Goal: Task Accomplishment & Management: Use online tool/utility

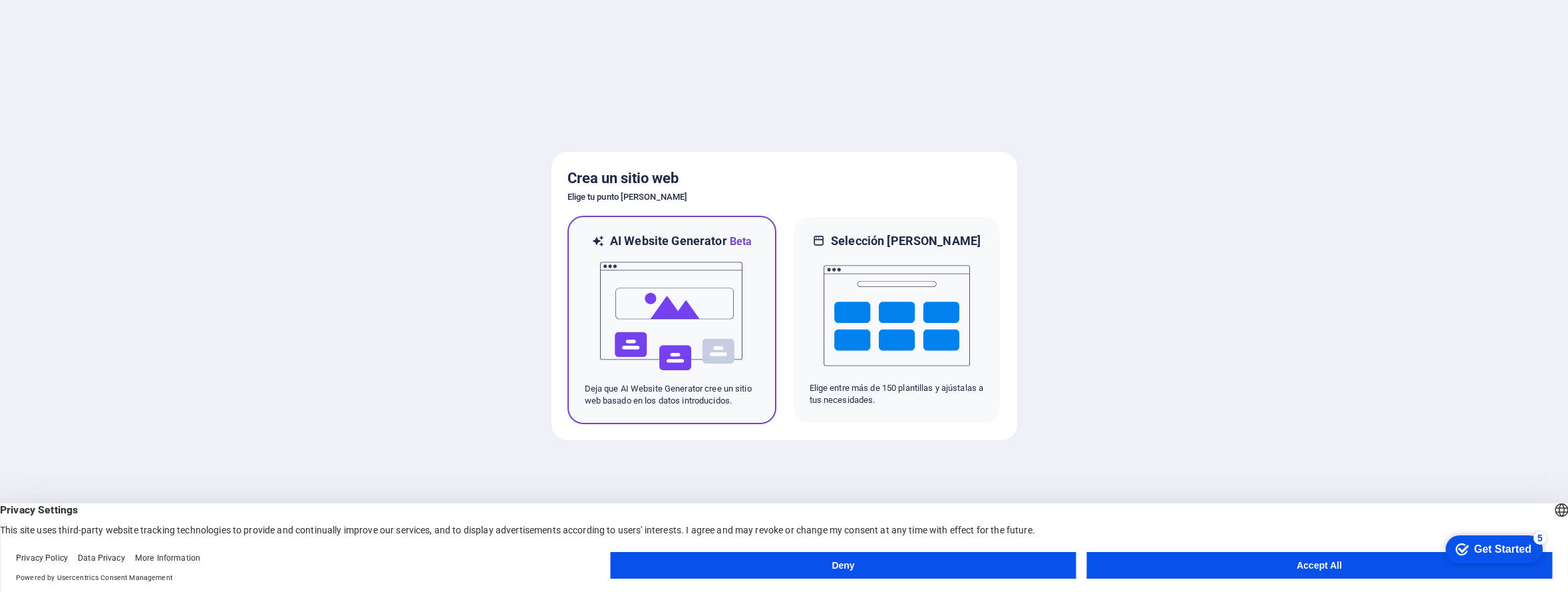
click at [661, 236] on h6 "AI Website Generator Beta" at bounding box center [681, 241] width 141 height 17
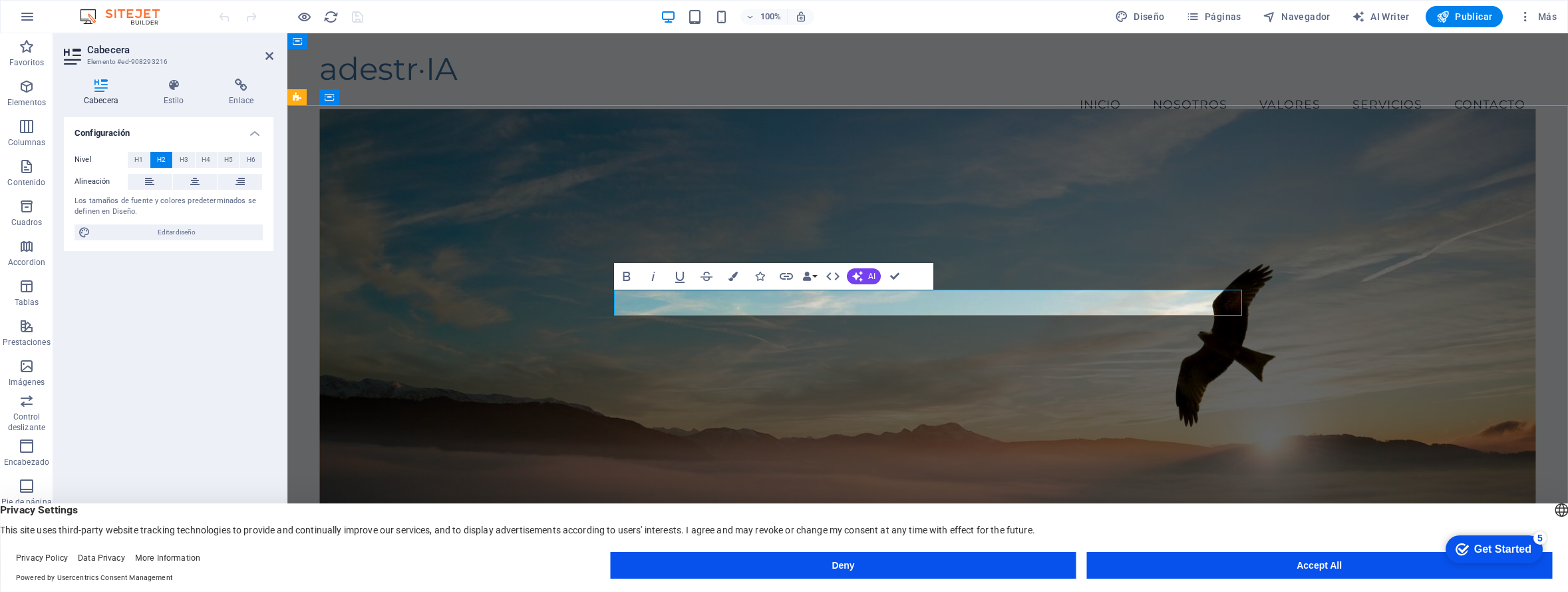
click at [414, 59] on div "adestr·IA" at bounding box center [927, 69] width 1216 height 37
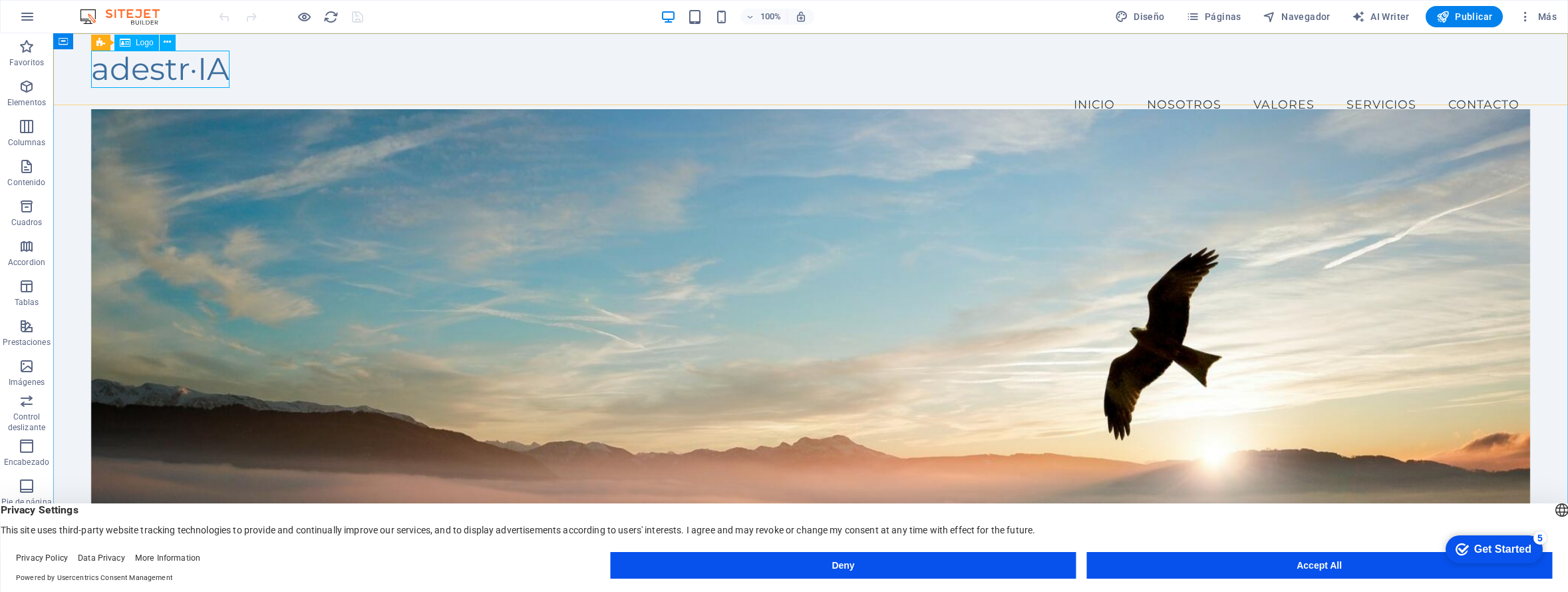
click at [132, 44] on div "Logo" at bounding box center [137, 42] width 45 height 16
click at [170, 46] on icon at bounding box center [167, 42] width 8 height 14
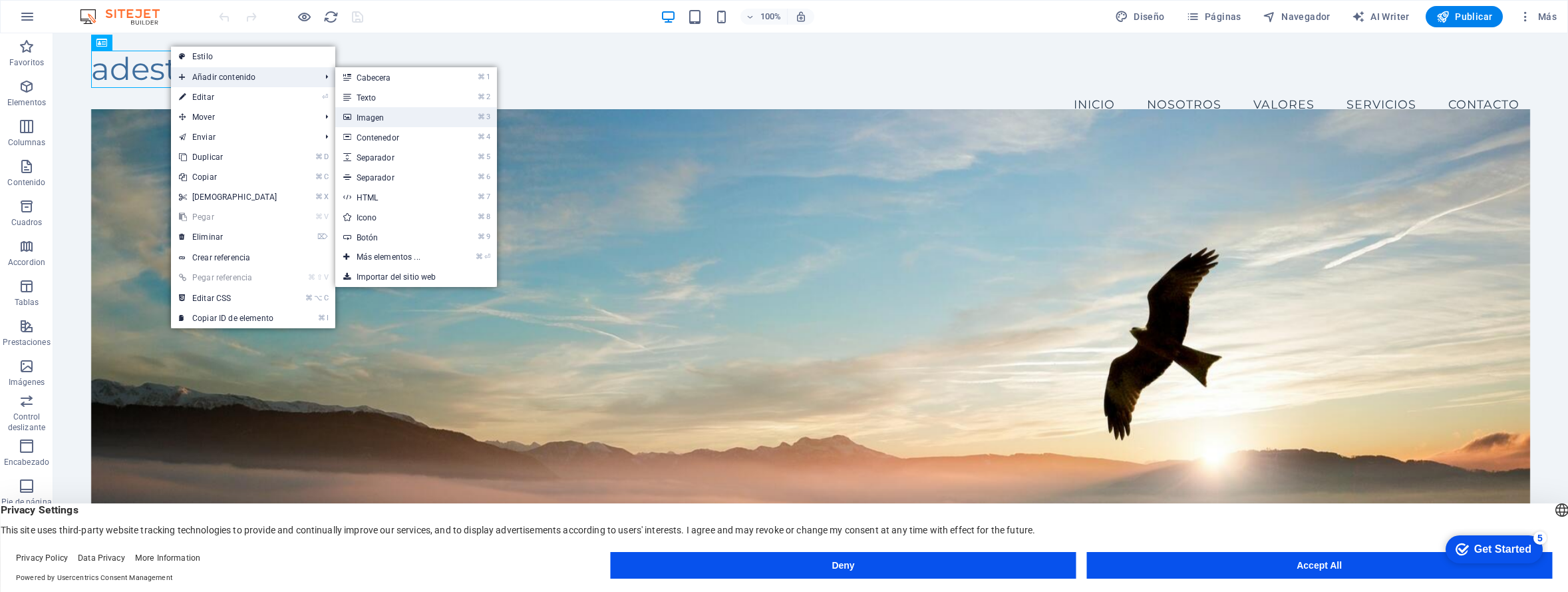
click at [352, 112] on link "⌘ 3 Imagen" at bounding box center [391, 117] width 112 height 20
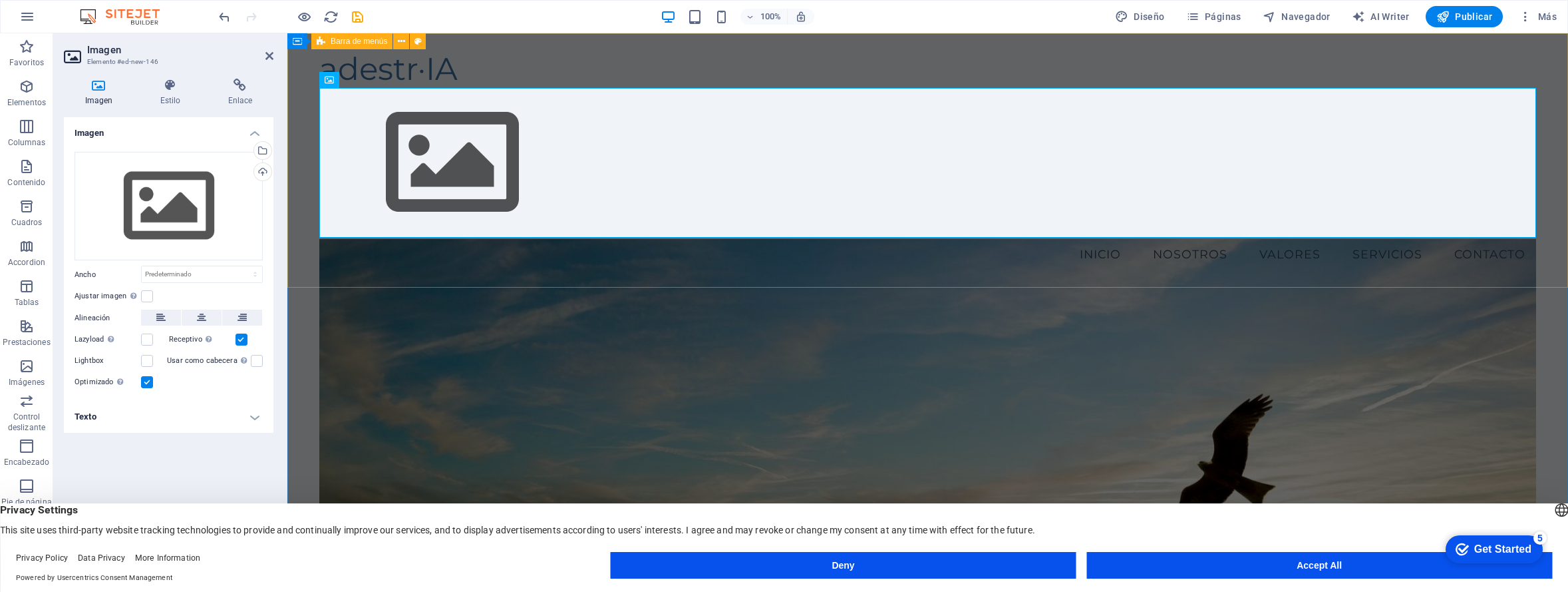
click at [512, 71] on div "adestr·IA Menu Inicio Nosotros Valores Servicios Contacto" at bounding box center [927, 160] width 1280 height 254
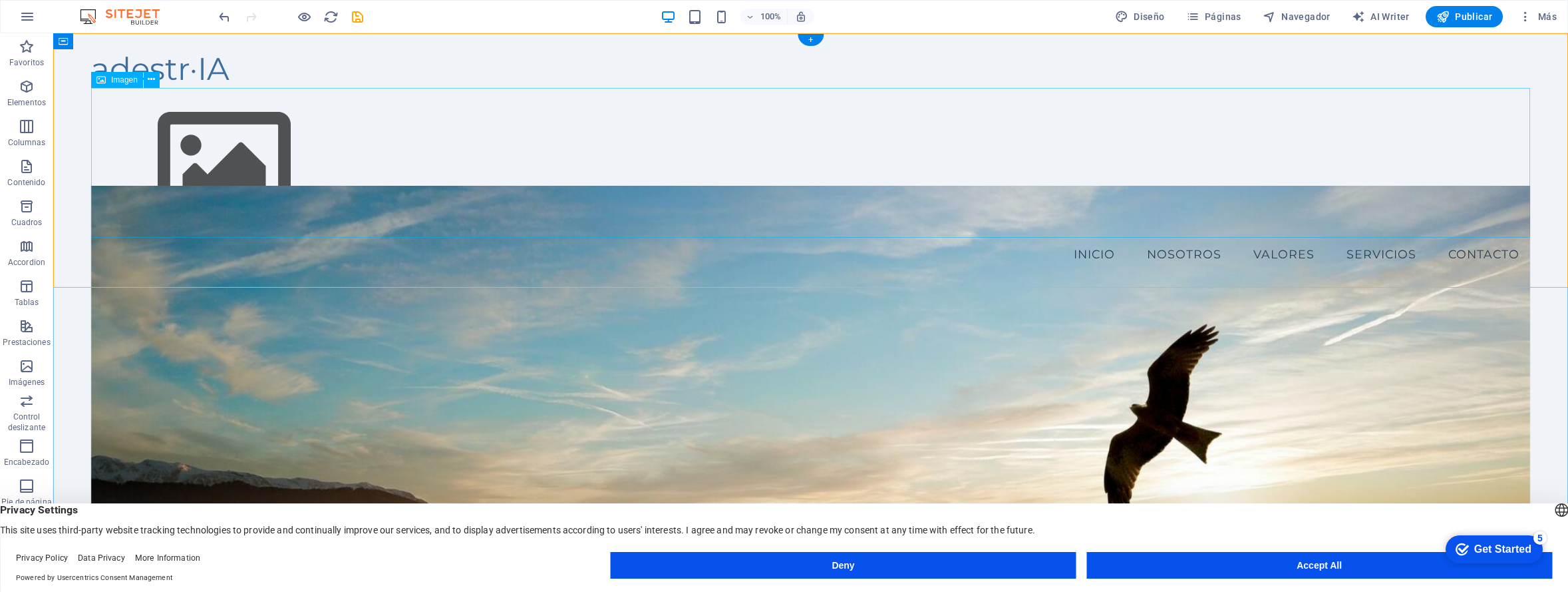
click at [181, 131] on figure at bounding box center [810, 162] width 1438 height 150
click at [154, 85] on icon at bounding box center [151, 79] width 8 height 14
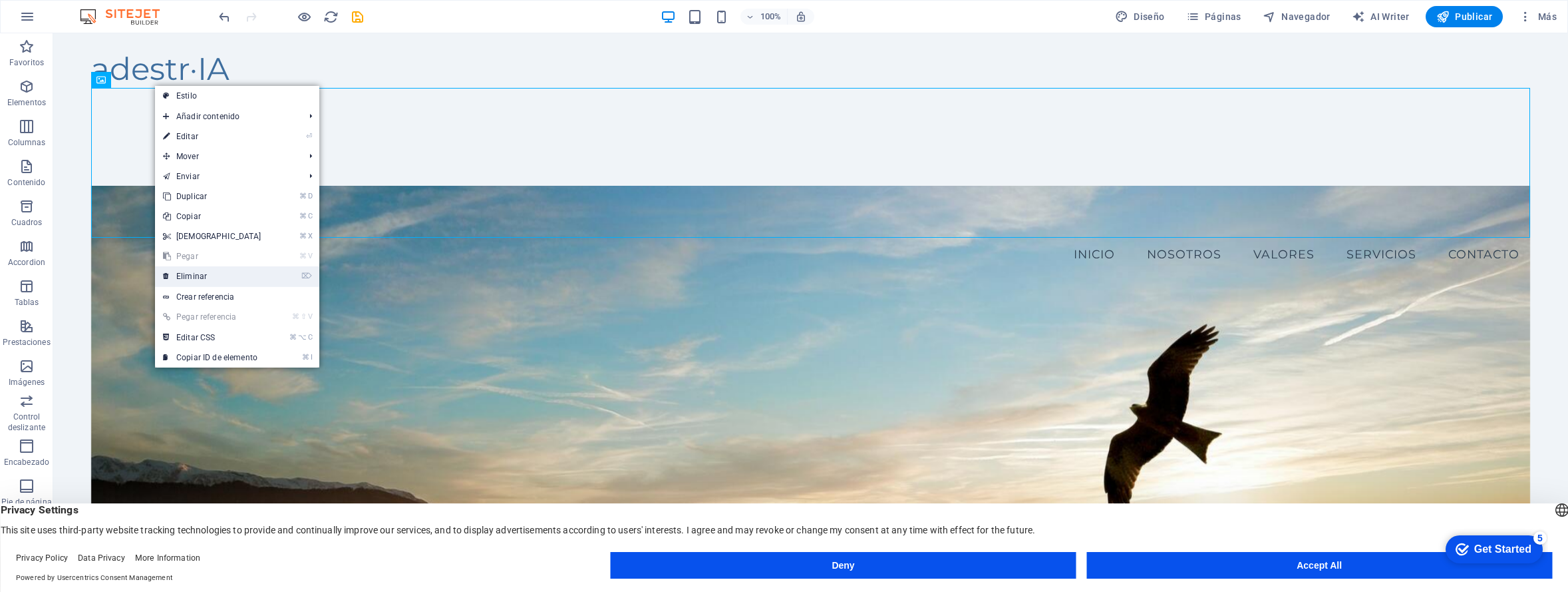
click at [220, 275] on link "⌦ Eliminar" at bounding box center [212, 276] width 114 height 20
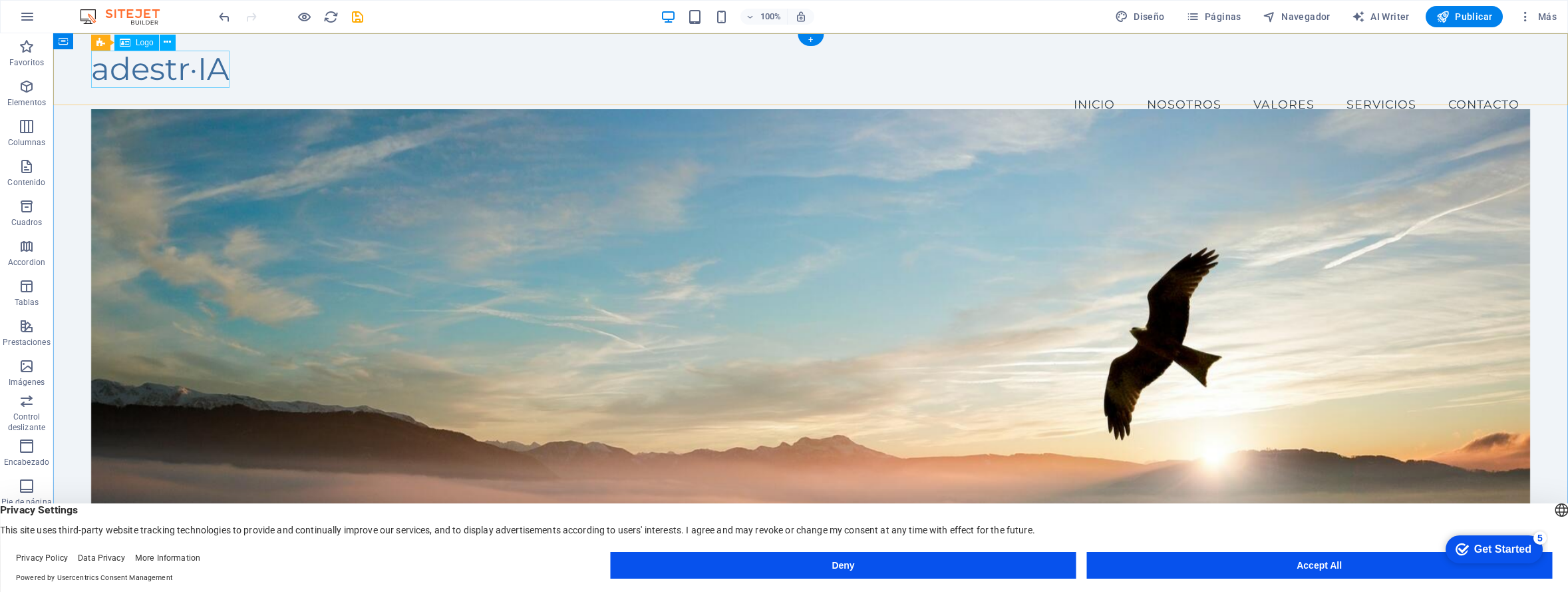
click at [185, 71] on div "adestr·IA" at bounding box center [810, 69] width 1438 height 37
click at [164, 63] on div "adestr·IA" at bounding box center [810, 69] width 1438 height 37
click at [164, 63] on div "adestr·IA" at bounding box center [810, 69] width 1438 height 37
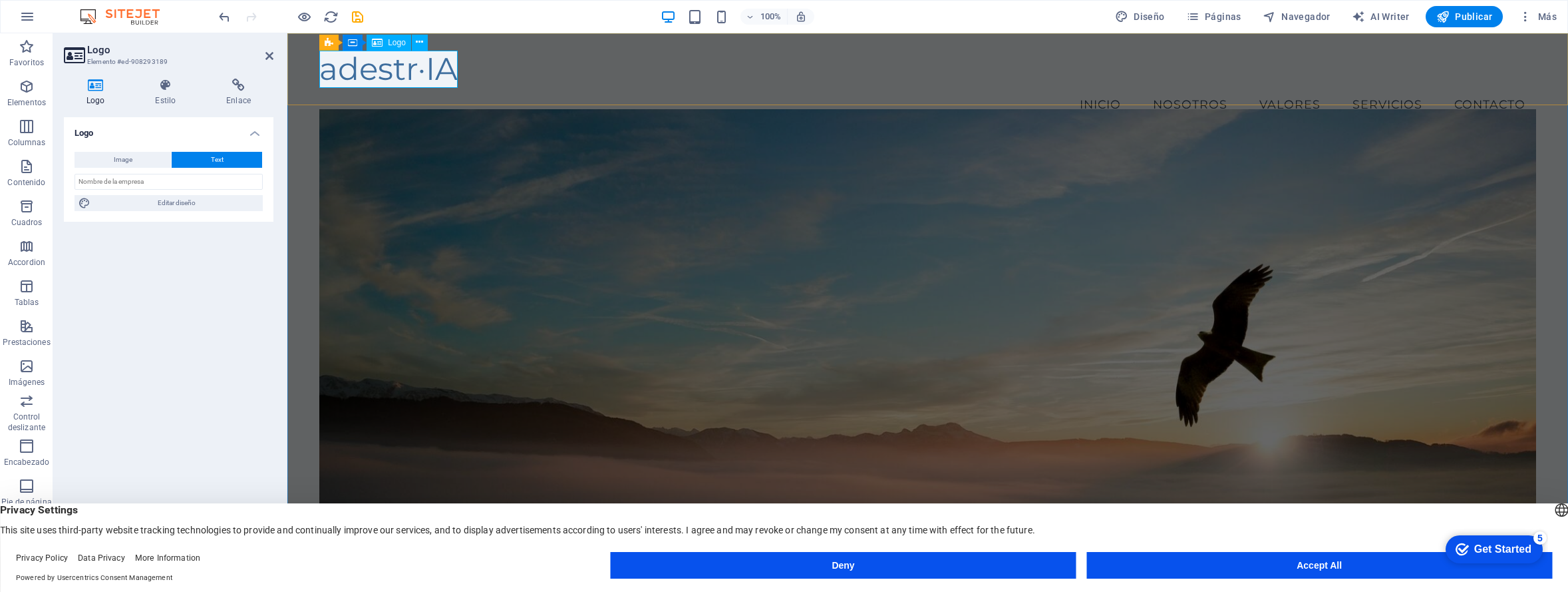
click at [381, 69] on div "adestr·IA" at bounding box center [927, 69] width 1216 height 37
click at [136, 159] on button "Image" at bounding box center [123, 159] width 97 height 16
select select "DISABLED_OPTION_VALUE"
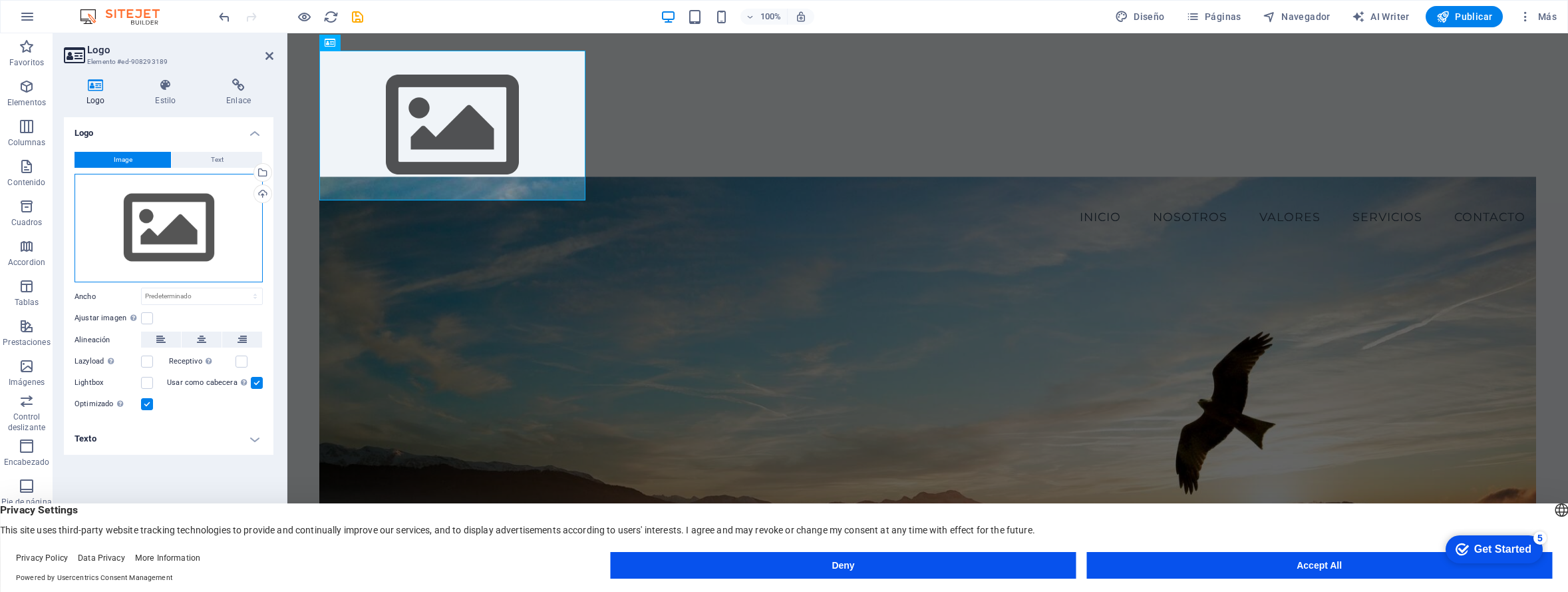
click at [203, 224] on div "Arrastra archivos aquí, haz clic para escoger archivos o selecciona archivos de…" at bounding box center [168, 228] width 188 height 109
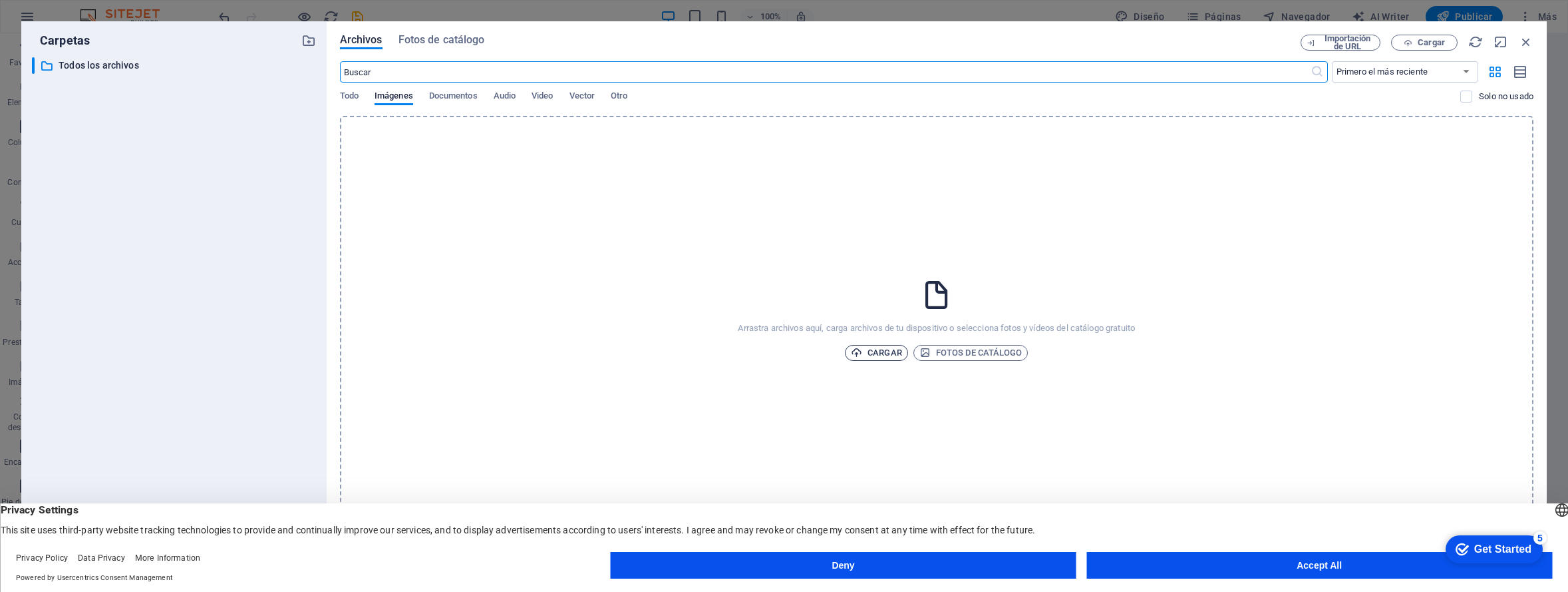
click at [894, 353] on span "Cargar" at bounding box center [876, 353] width 51 height 16
click at [878, 348] on span "Cargar" at bounding box center [876, 353] width 51 height 16
click at [1254, 573] on button "Accept All" at bounding box center [1318, 565] width 465 height 27
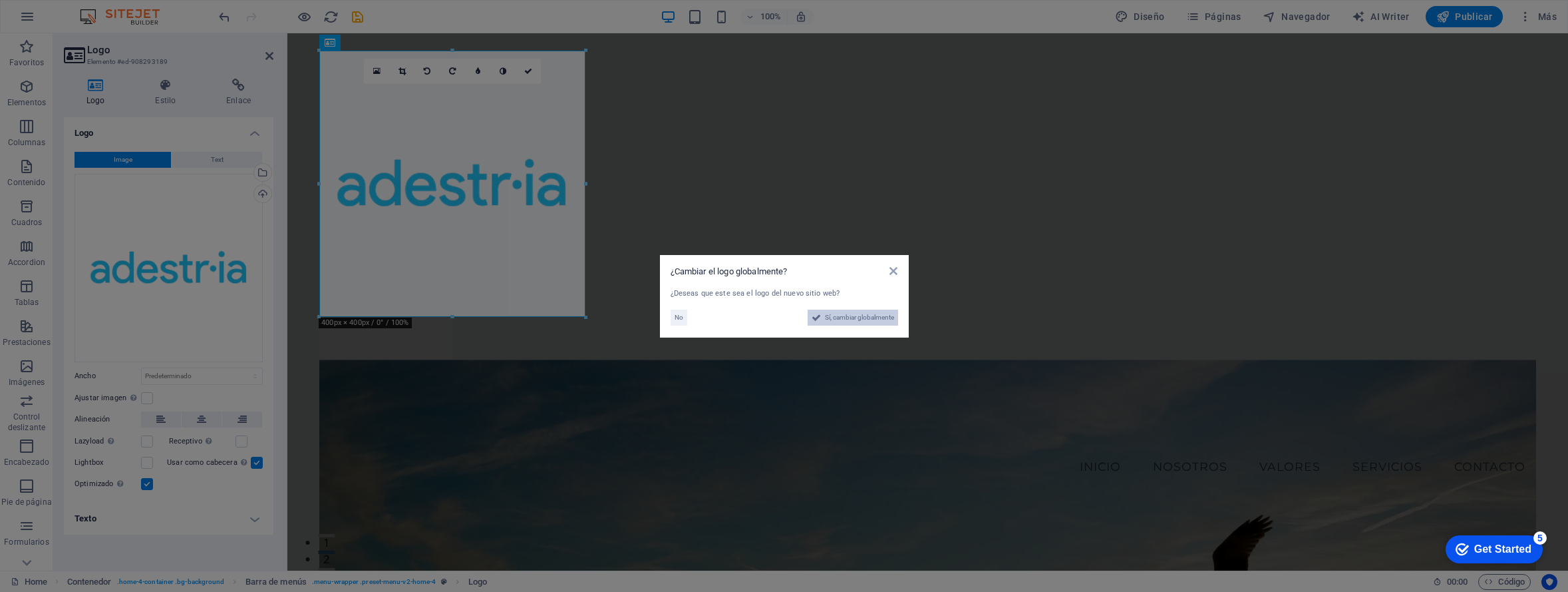
click at [865, 313] on span "Sí, cambiar globalmente" at bounding box center [859, 317] width 69 height 16
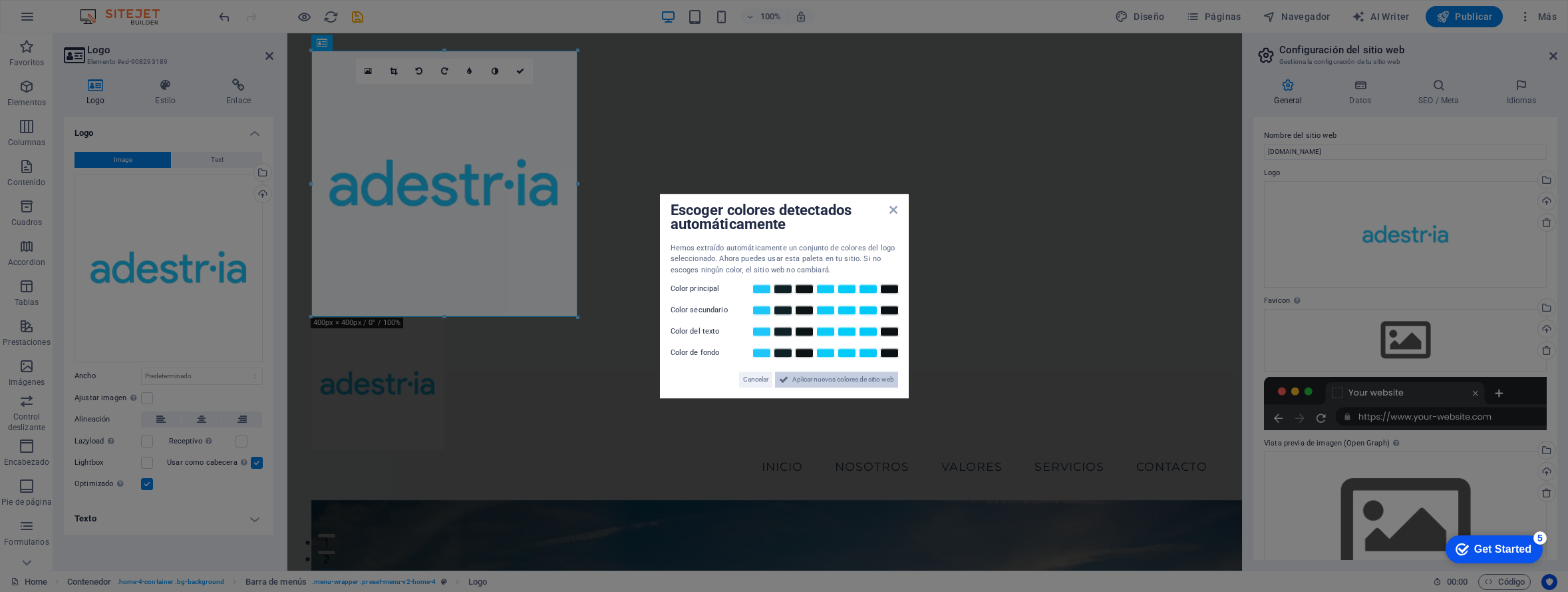
click at [823, 384] on span "Aplicar nuevos colores de sitio web" at bounding box center [843, 379] width 102 height 16
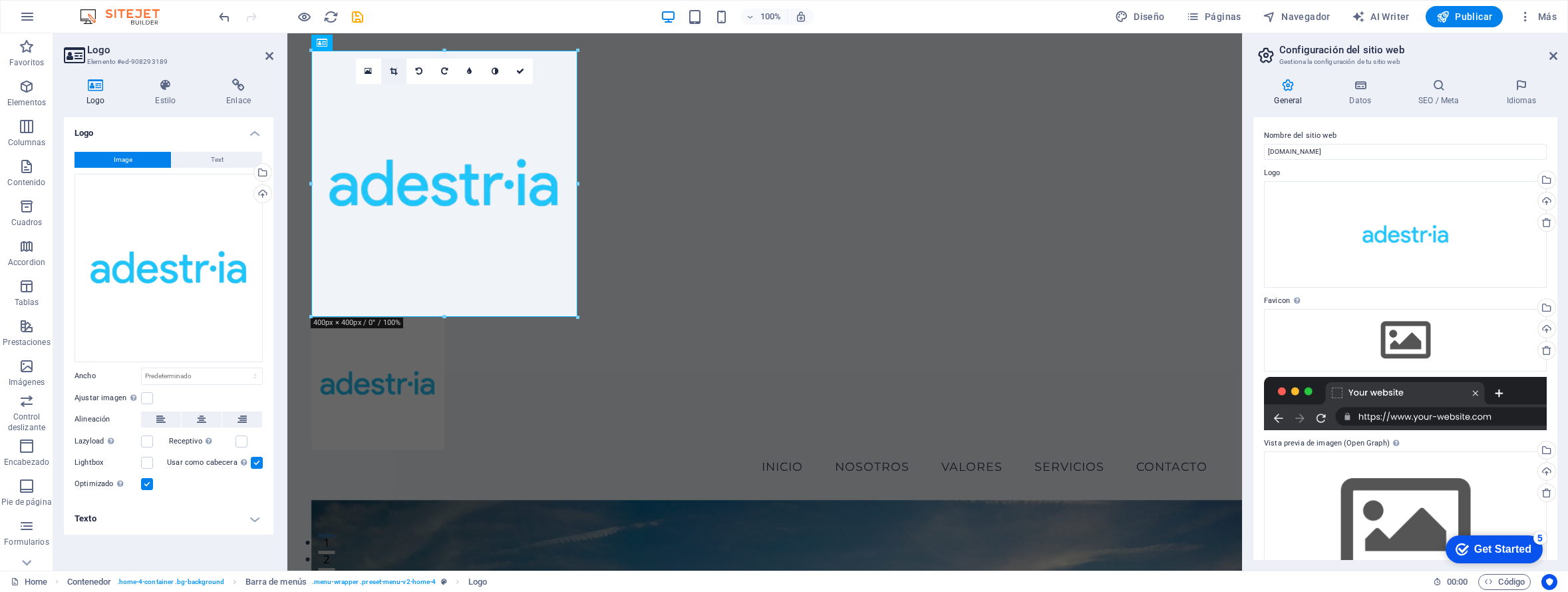
click at [396, 72] on icon at bounding box center [393, 71] width 8 height 8
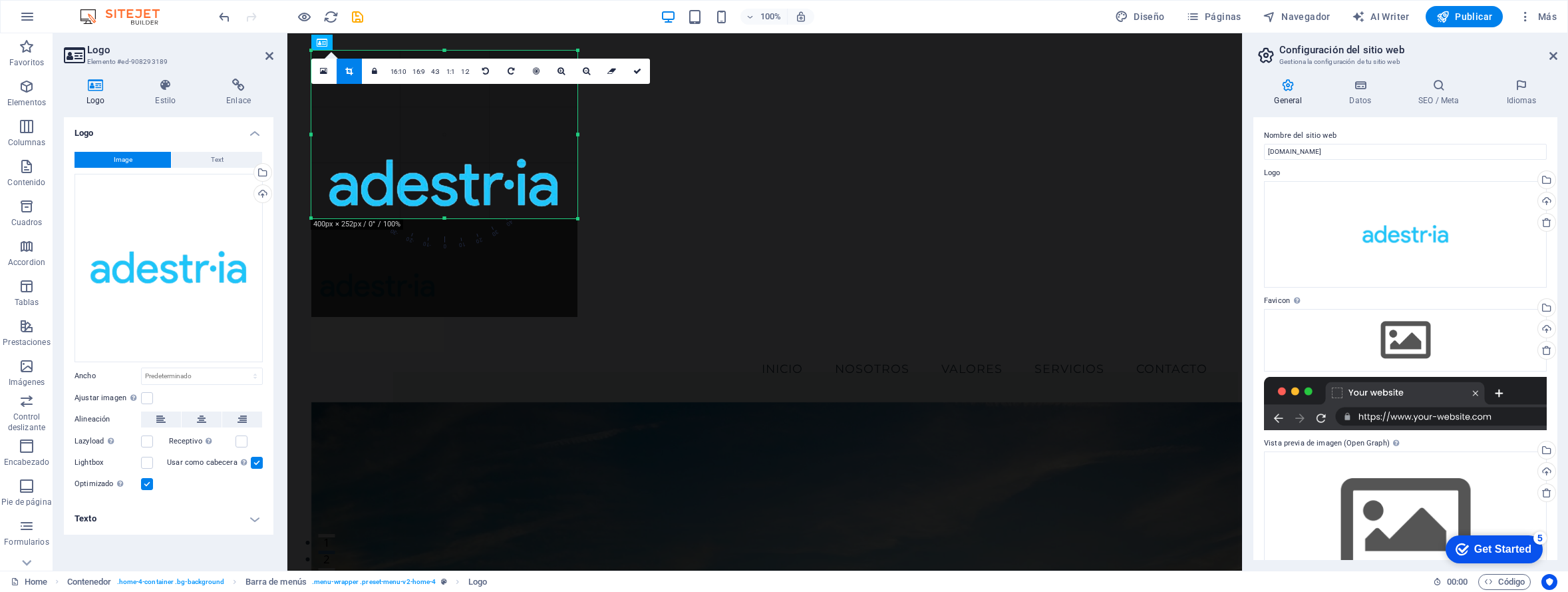
drag, startPoint x: 443, startPoint y: 315, endPoint x: 433, endPoint y: 217, distance: 98.5
click at [433, 217] on div at bounding box center [444, 219] width 266 height 5
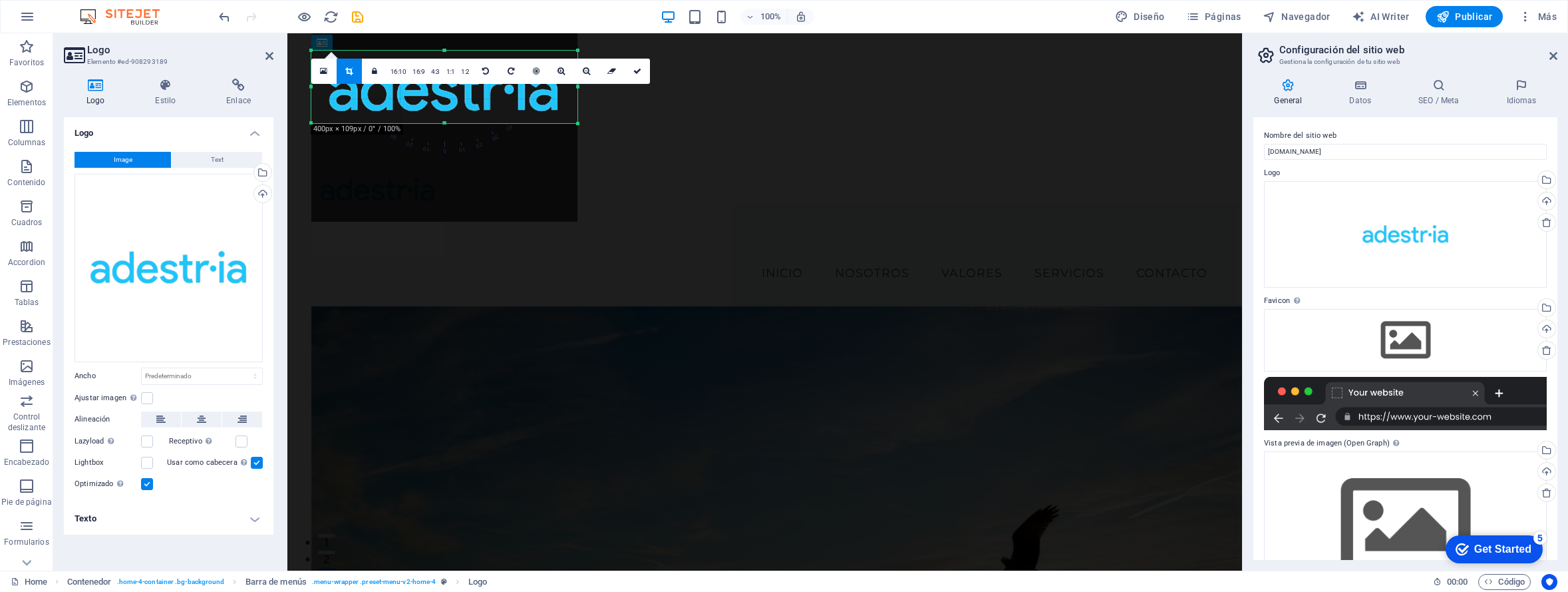
drag, startPoint x: 445, startPoint y: 48, endPoint x: 436, endPoint y: 144, distance: 96.4
click at [436, 123] on div "180 170 160 150 140 130 120 110 100 90 80 70 60 50 40 30 20 10 0 -10 -20 -30 -4…" at bounding box center [444, 86] width 266 height 72
click at [436, 144] on div "180 170 160 150 140 130 120 110 100 90 80 70 60 50 40 30 20 10 0 -10 -20 -30 -4…" at bounding box center [444, 50] width 213 height 213
click at [656, 179] on figure at bounding box center [764, 189] width 907 height 133
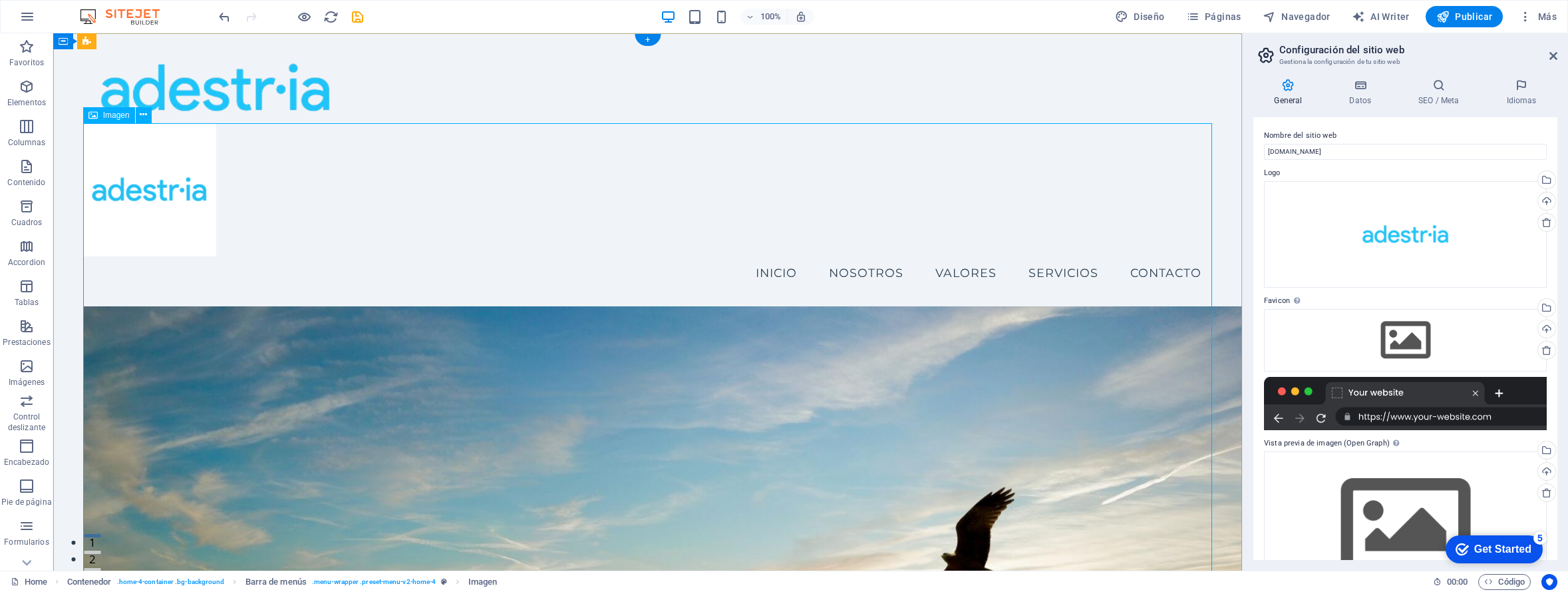
click at [485, 239] on figure at bounding box center [648, 189] width 1129 height 133
click at [142, 120] on icon at bounding box center [143, 115] width 8 height 14
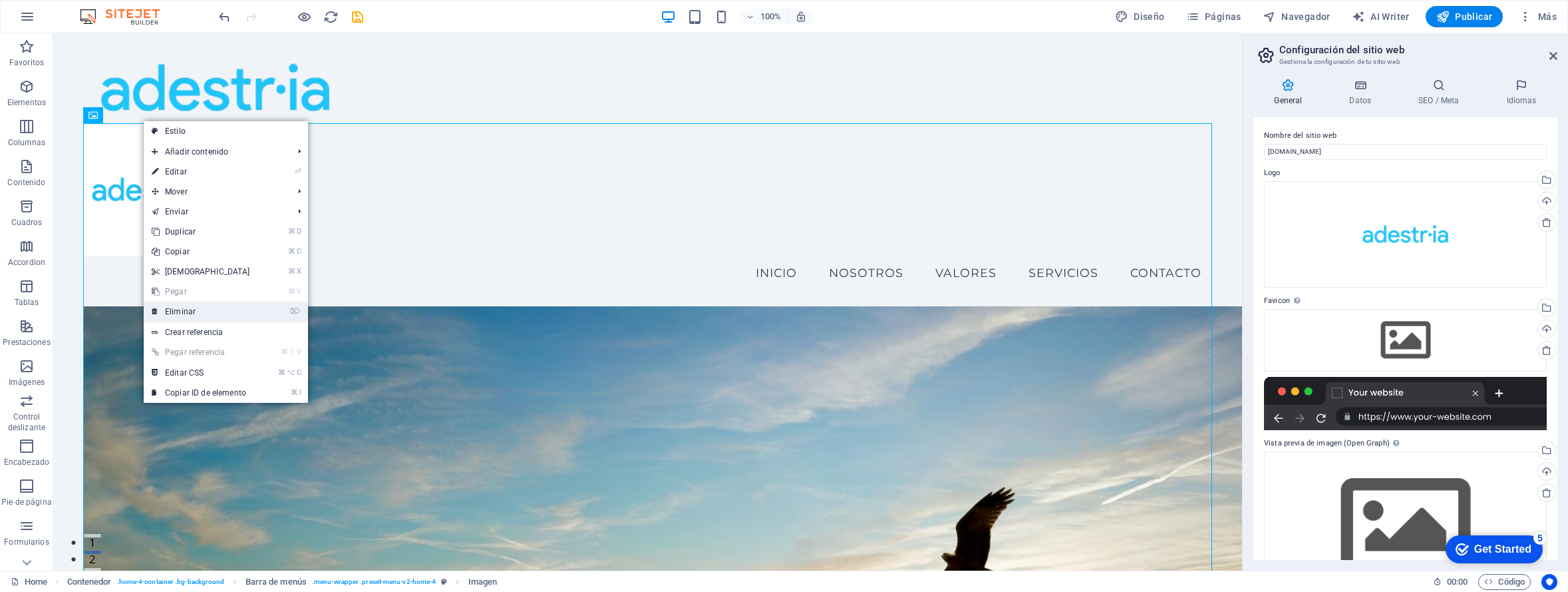
click at [208, 308] on link "⌦ Eliminar" at bounding box center [201, 311] width 114 height 20
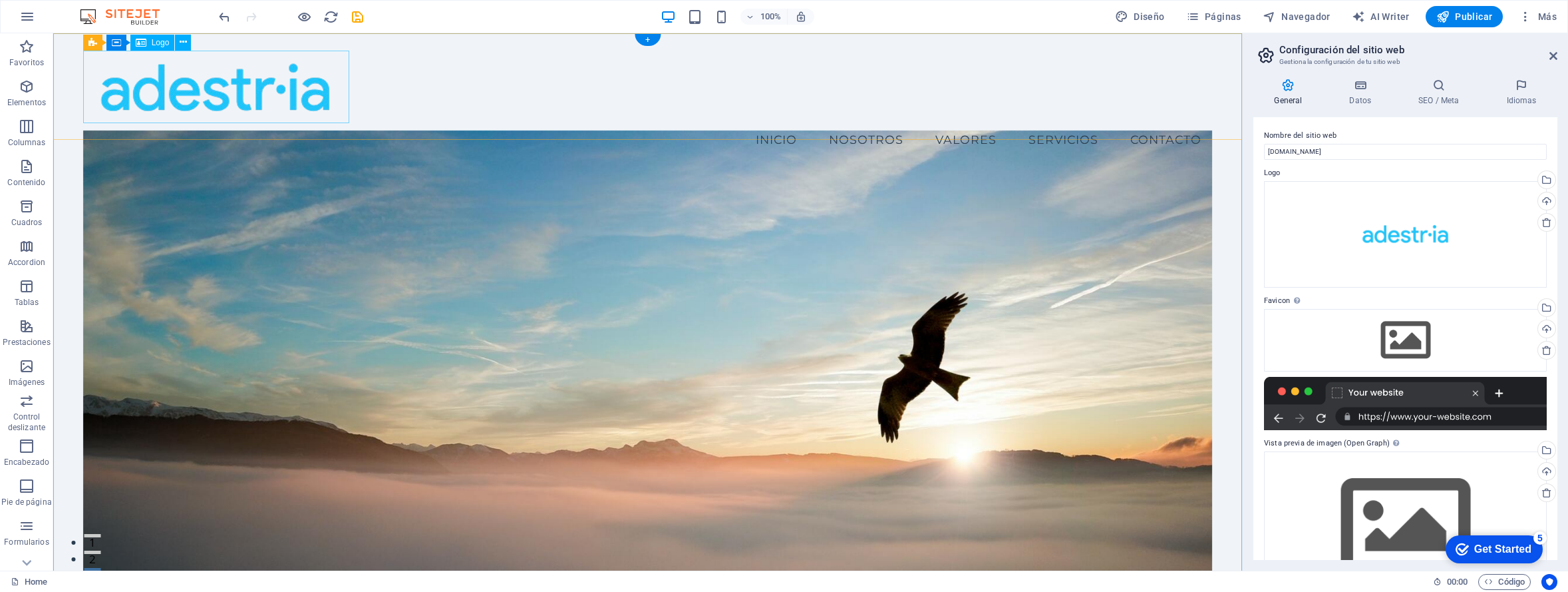
click at [295, 101] on div at bounding box center [648, 86] width 1129 height 72
